Goal: Book appointment/travel/reservation

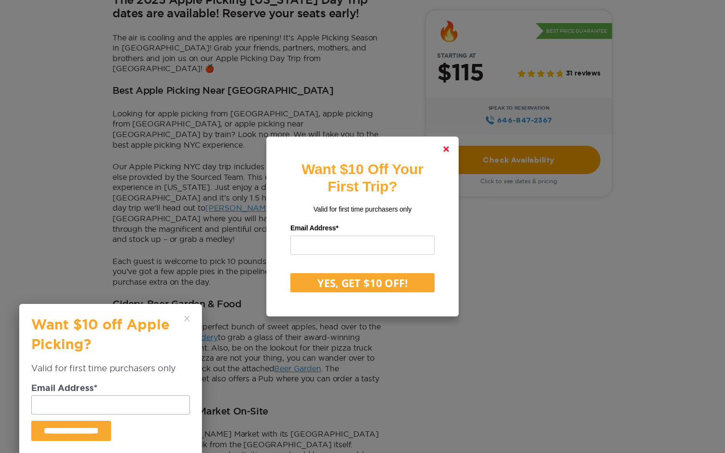
click at [450, 147] on link at bounding box center [445, 148] width 23 height 23
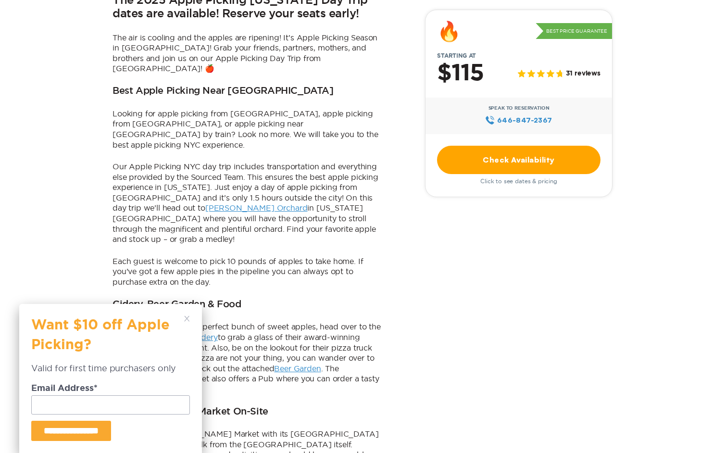
click at [184, 315] on div "**********" at bounding box center [110, 378] width 183 height 149
click at [187, 315] on div "**********" at bounding box center [110, 378] width 183 height 149
click at [187, 317] on icon at bounding box center [187, 319] width 6 height 6
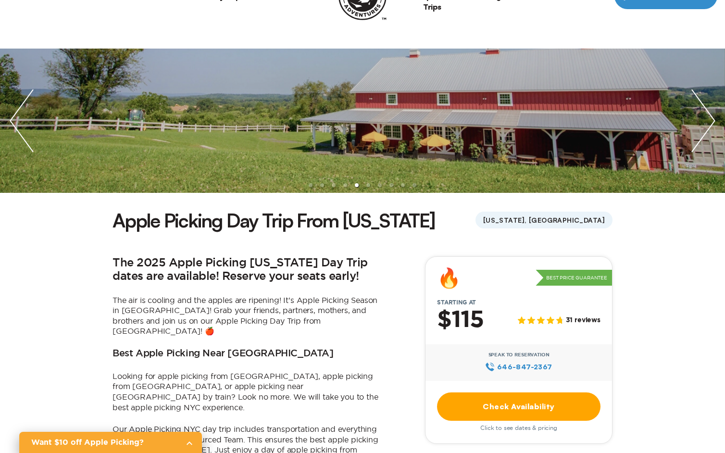
scroll to position [62, 0]
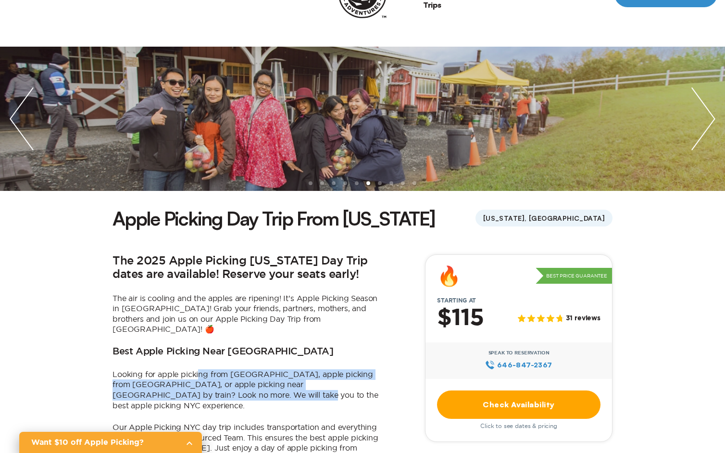
drag, startPoint x: 198, startPoint y: 362, endPoint x: 199, endPoint y: 380, distance: 17.3
click at [199, 380] on p "Looking for apple picking from [GEOGRAPHIC_DATA], apple picking from [GEOGRAPHI…" at bounding box center [246, 389] width 269 height 41
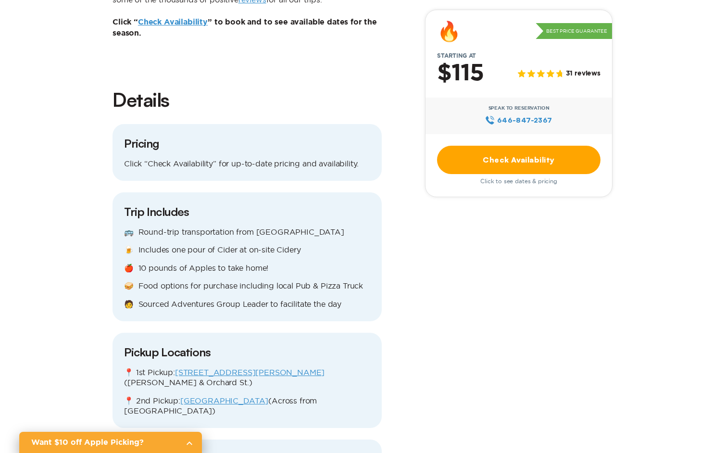
scroll to position [990, 0]
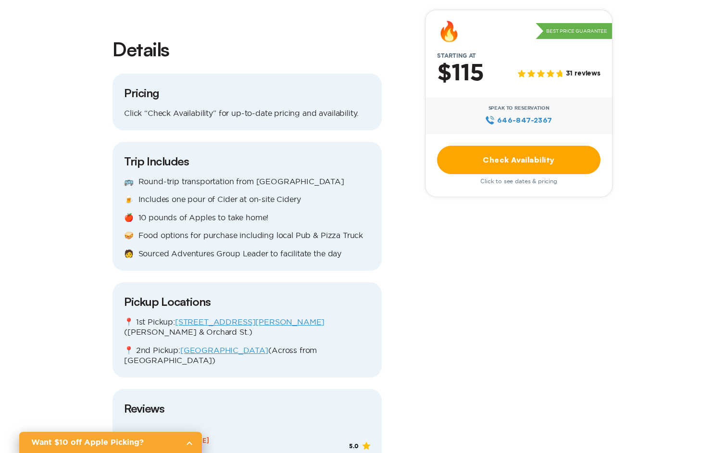
click at [499, 155] on link "Check Availability" at bounding box center [518, 160] width 163 height 28
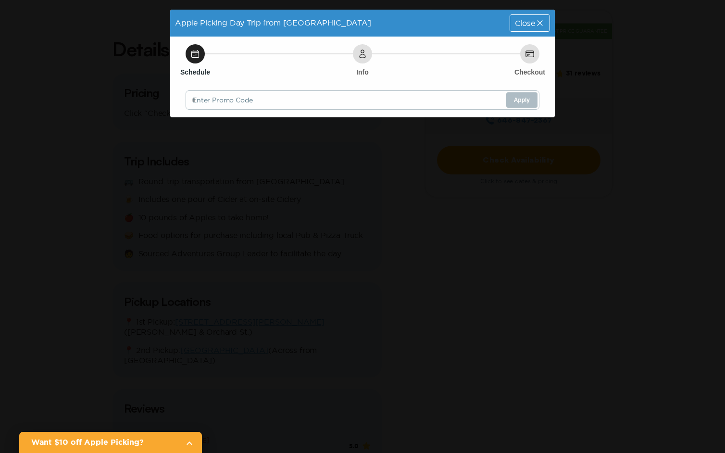
scroll to position [0, 0]
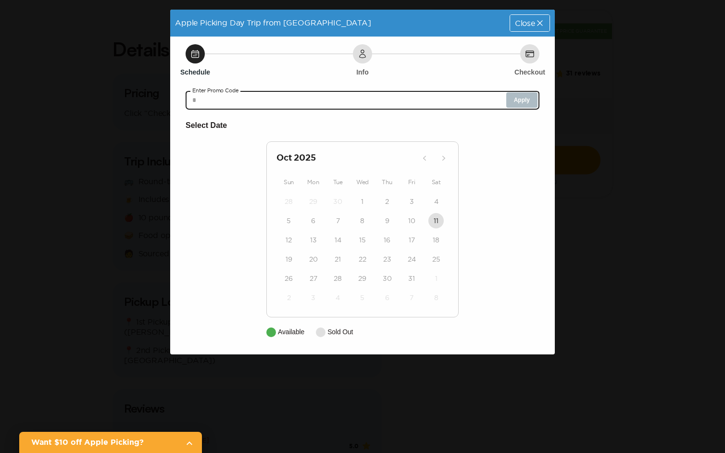
click at [326, 103] on input "text" at bounding box center [363, 99] width 354 height 19
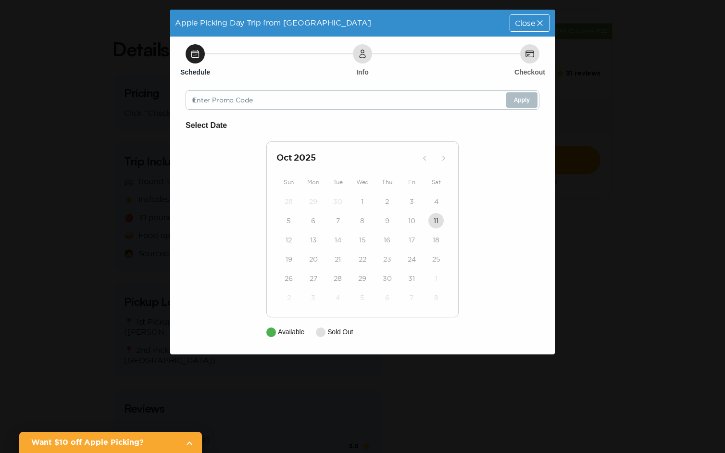
click at [326, 299] on div "4" at bounding box center [337, 297] width 25 height 19
click at [524, 28] on div "Close" at bounding box center [529, 23] width 39 height 16
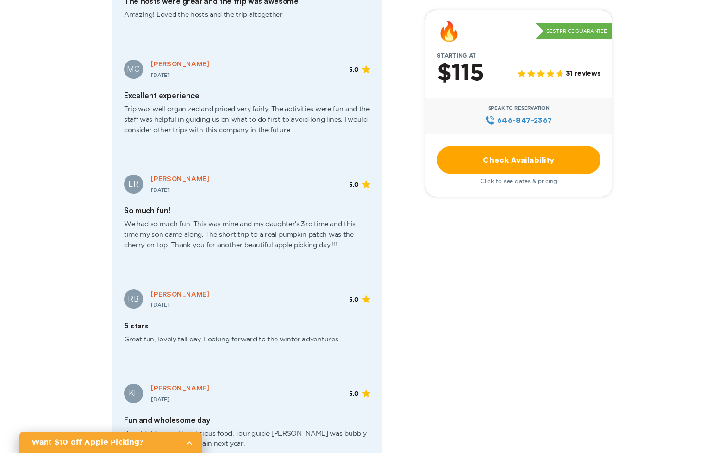
scroll to position [1946, 0]
